Goal: Check status

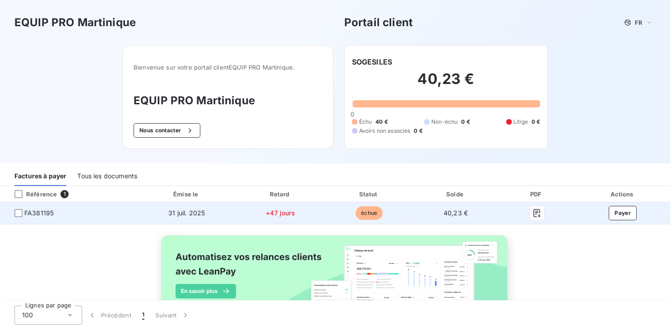
drag, startPoint x: 39, startPoint y: 213, endPoint x: 37, endPoint y: 217, distance: 5.0
click at [37, 216] on span "FA381195" at bounding box center [38, 213] width 29 height 9
click at [35, 218] on td "FA381195" at bounding box center [69, 213] width 138 height 22
click at [21, 211] on div at bounding box center [18, 213] width 8 height 8
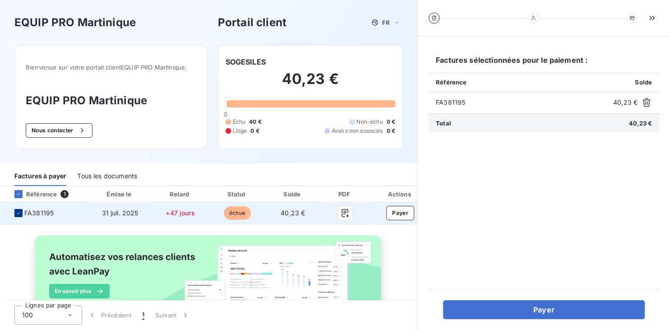
click at [18, 216] on div at bounding box center [18, 213] width 8 height 8
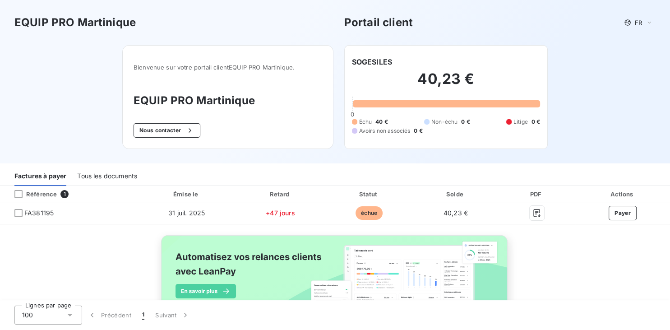
scroll to position [45, 0]
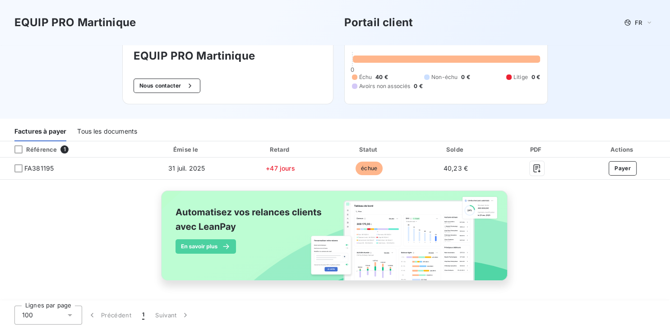
drag, startPoint x: 109, startPoint y: 132, endPoint x: 101, endPoint y: 147, distance: 17.0
click at [108, 132] on div "Tous les documents" at bounding box center [107, 131] width 60 height 19
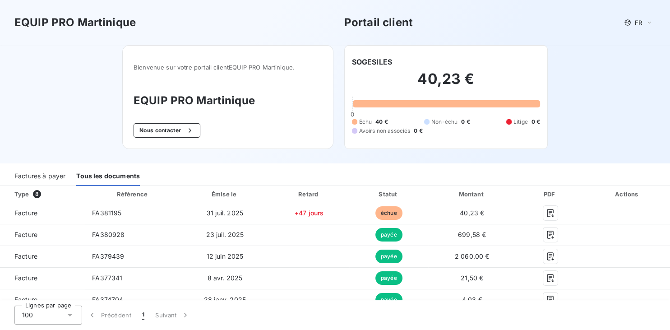
scroll to position [45, 0]
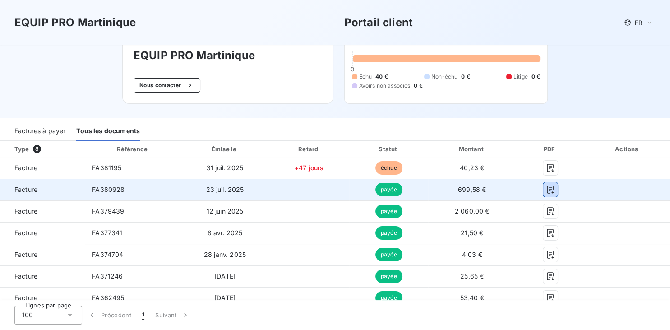
drag, startPoint x: 550, startPoint y: 190, endPoint x: 476, endPoint y: 181, distance: 74.6
click at [550, 190] on icon "button" at bounding box center [550, 189] width 9 height 9
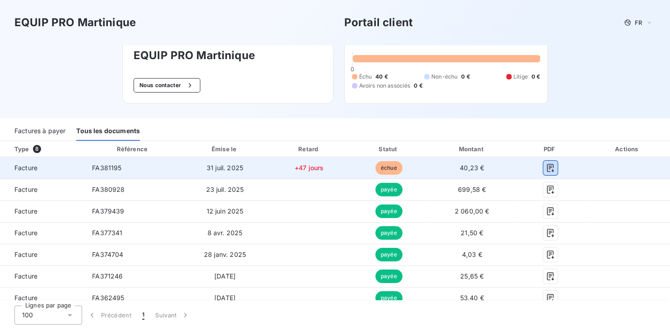
drag, startPoint x: 552, startPoint y: 166, endPoint x: 355, endPoint y: 164, distance: 196.8
click at [549, 165] on icon "button" at bounding box center [550, 167] width 9 height 9
